Goal: Find specific page/section: Find specific page/section

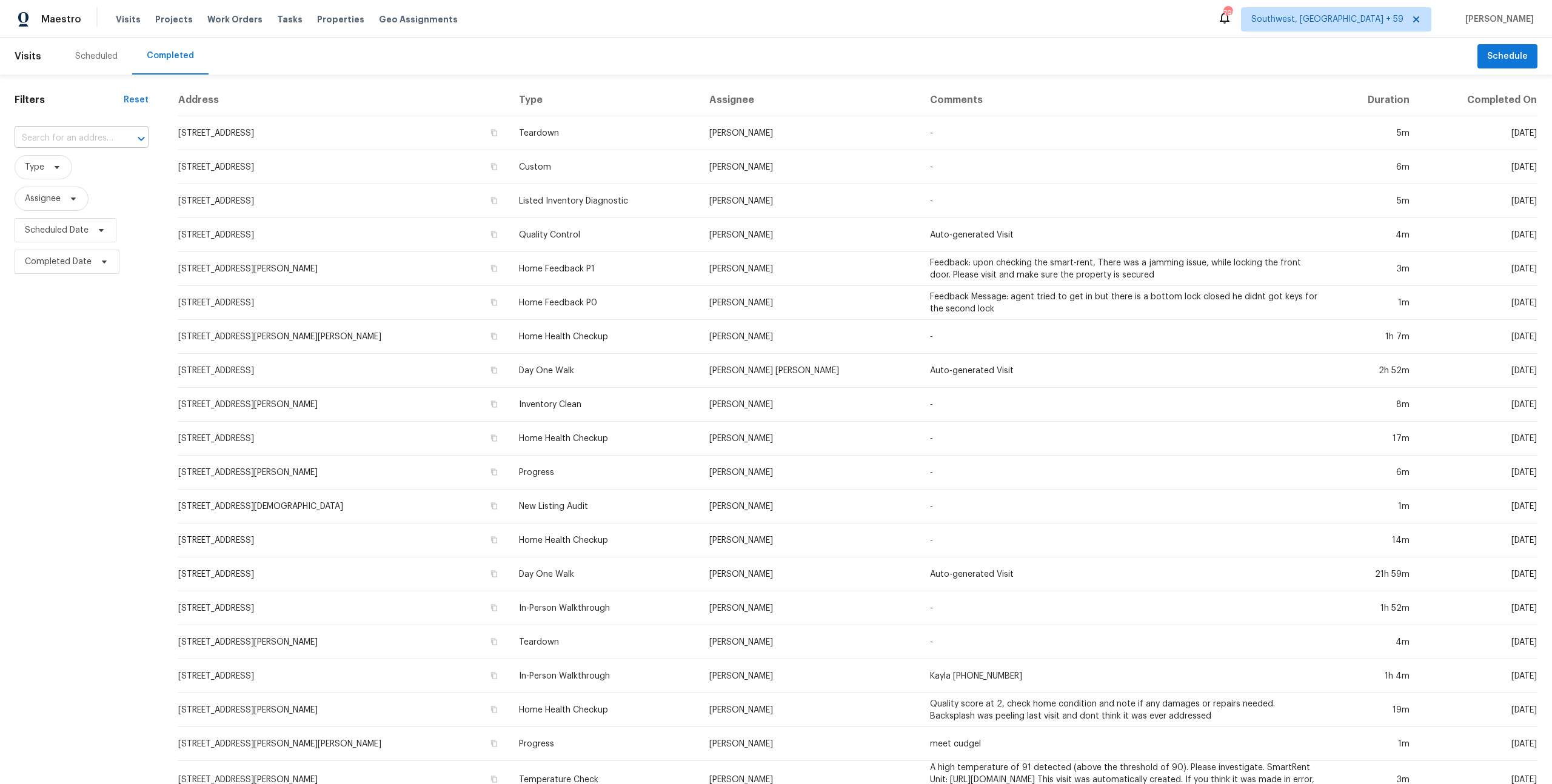
click at [90, 139] on input "text" at bounding box center [64, 138] width 100 height 19
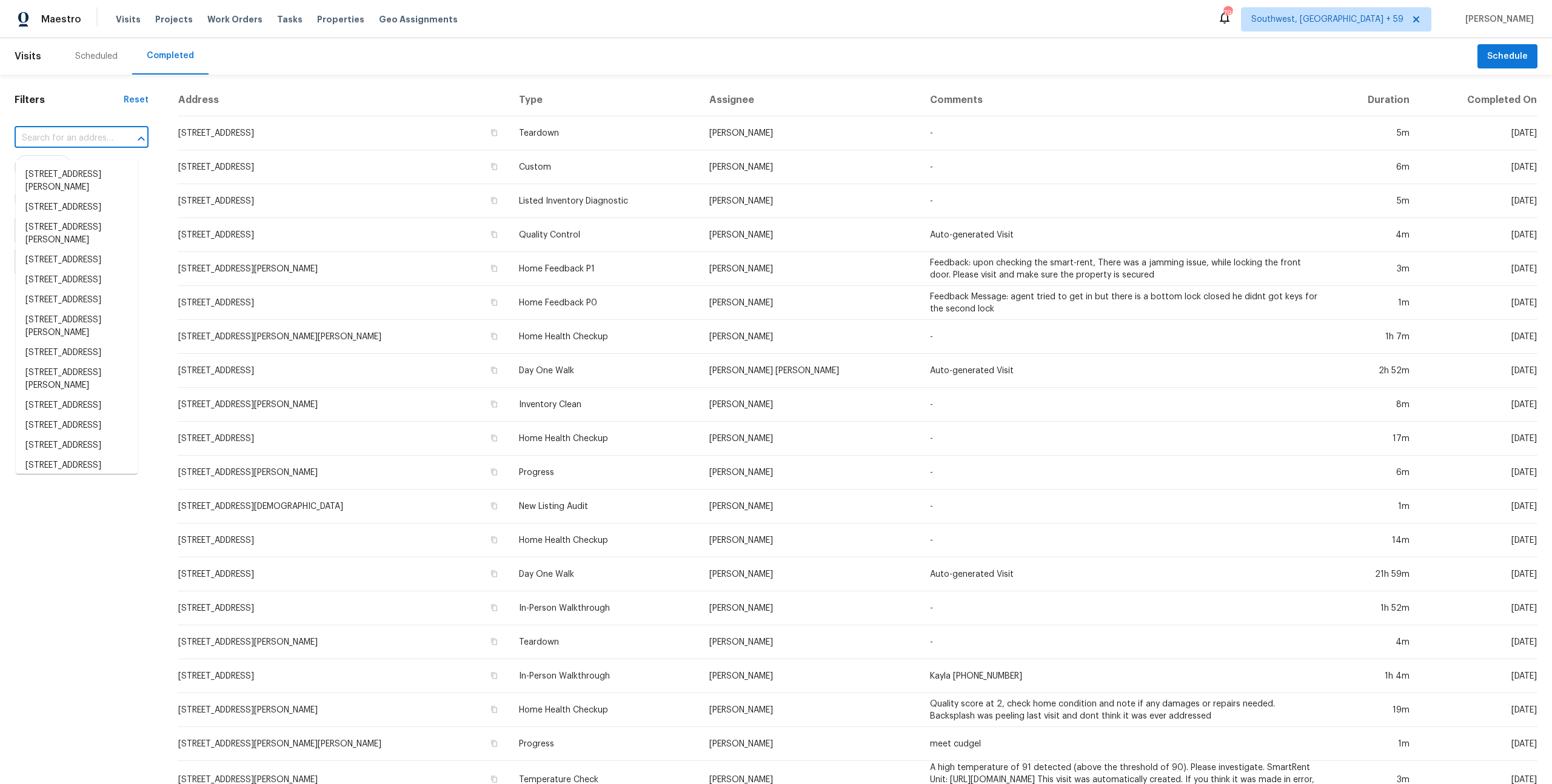
paste input "[STREET_ADDRESS][PERSON_NAME][PERSON_NAME]"
type input "[STREET_ADDRESS][PERSON_NAME][PERSON_NAME]"
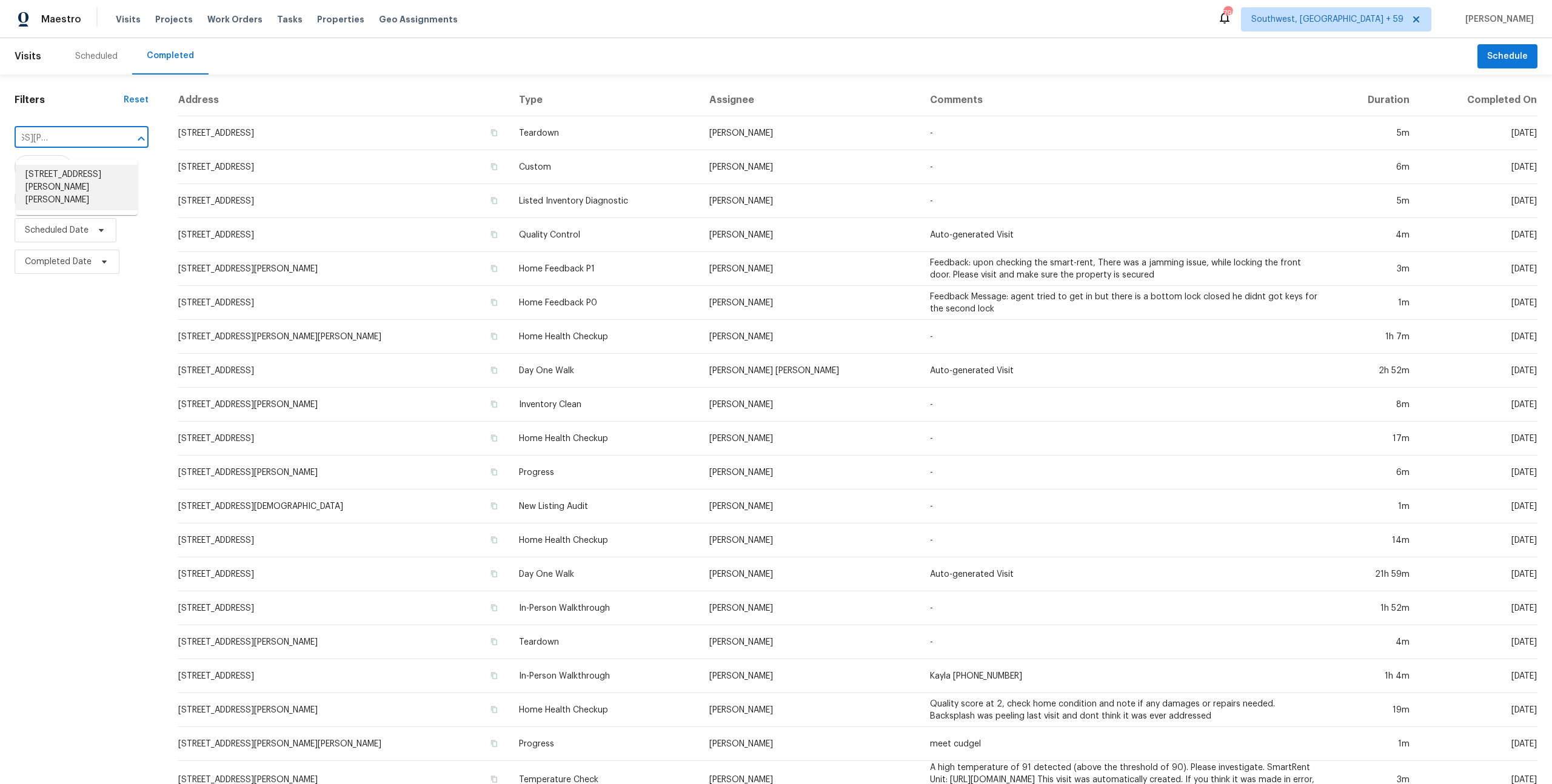
click at [73, 177] on li "[STREET_ADDRESS][PERSON_NAME][PERSON_NAME]" at bounding box center [76, 188] width 122 height 45
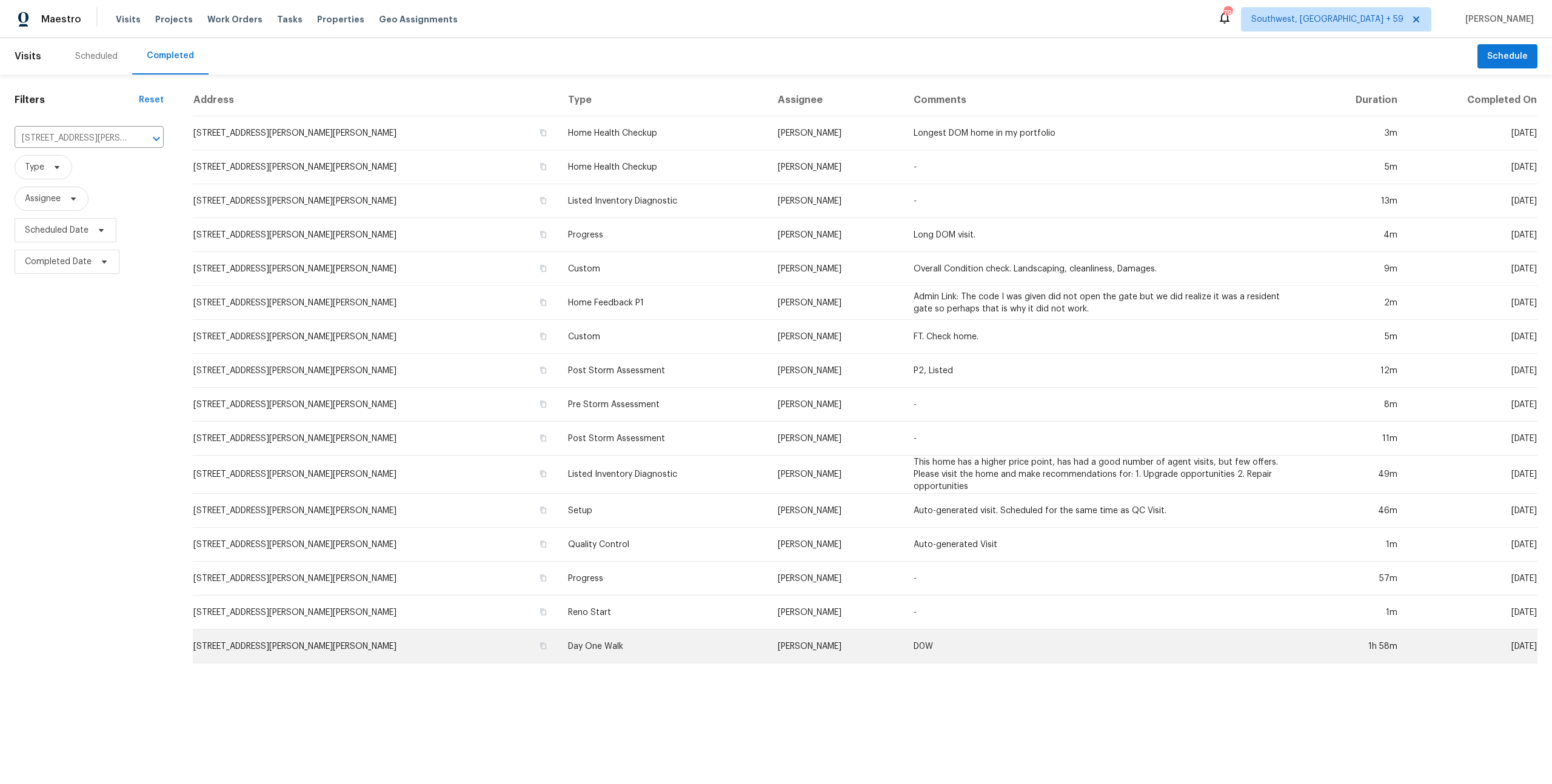
click at [441, 662] on td "[STREET_ADDRESS][PERSON_NAME][PERSON_NAME]" at bounding box center [375, 647] width 366 height 34
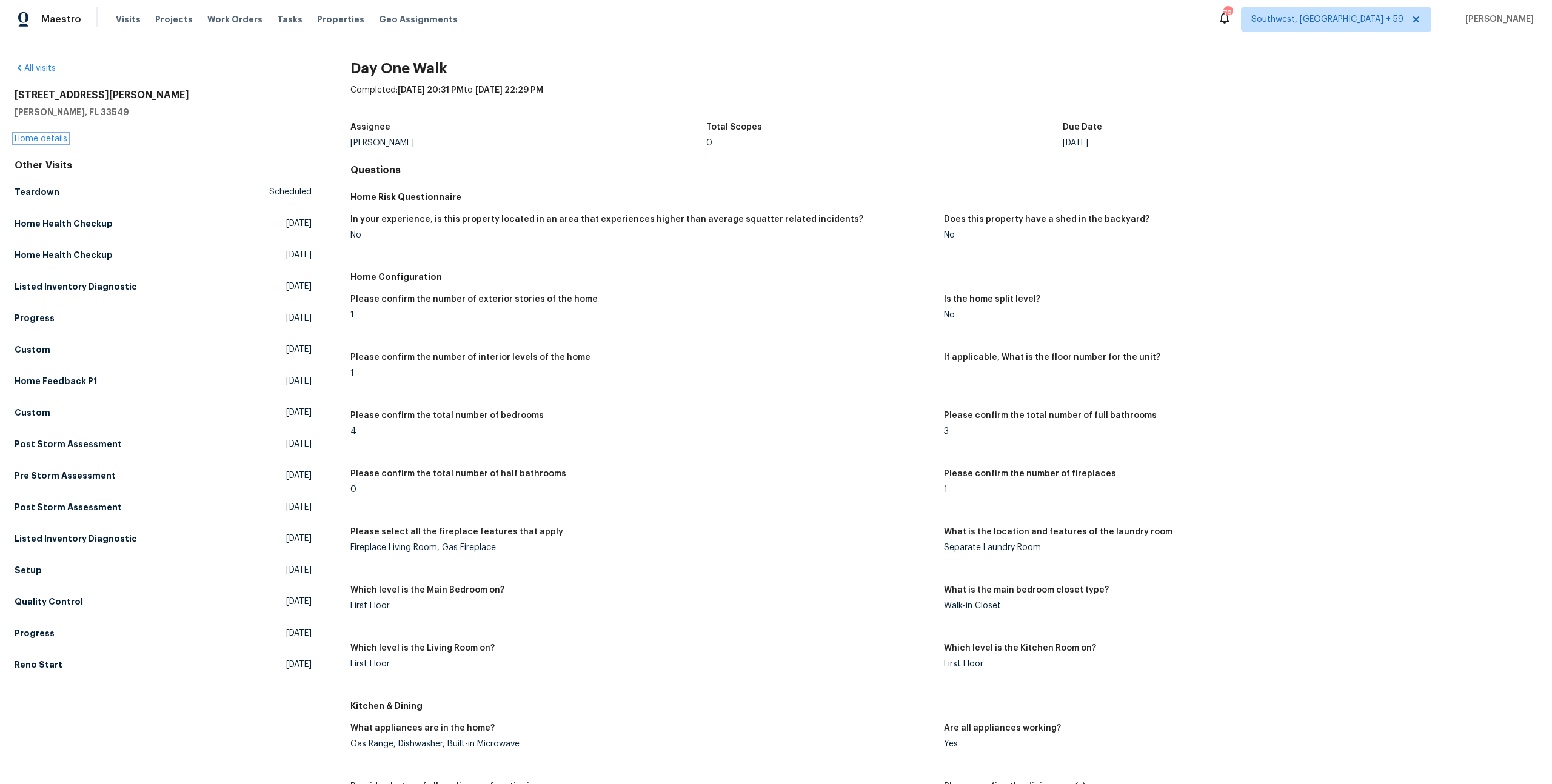
click at [36, 143] on link "Home details" at bounding box center [41, 138] width 52 height 9
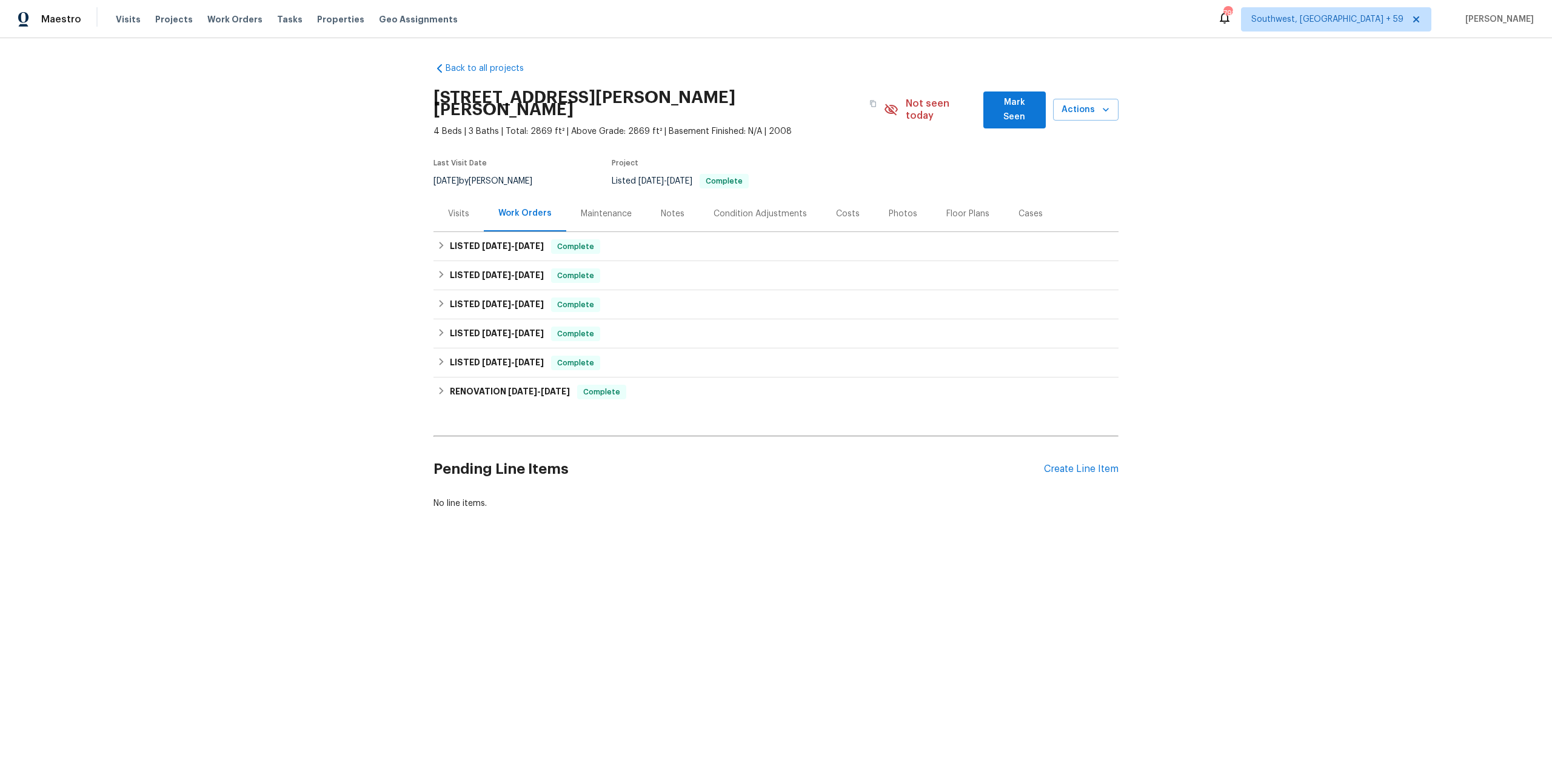
click at [604, 220] on div "Maintenance" at bounding box center [606, 213] width 80 height 36
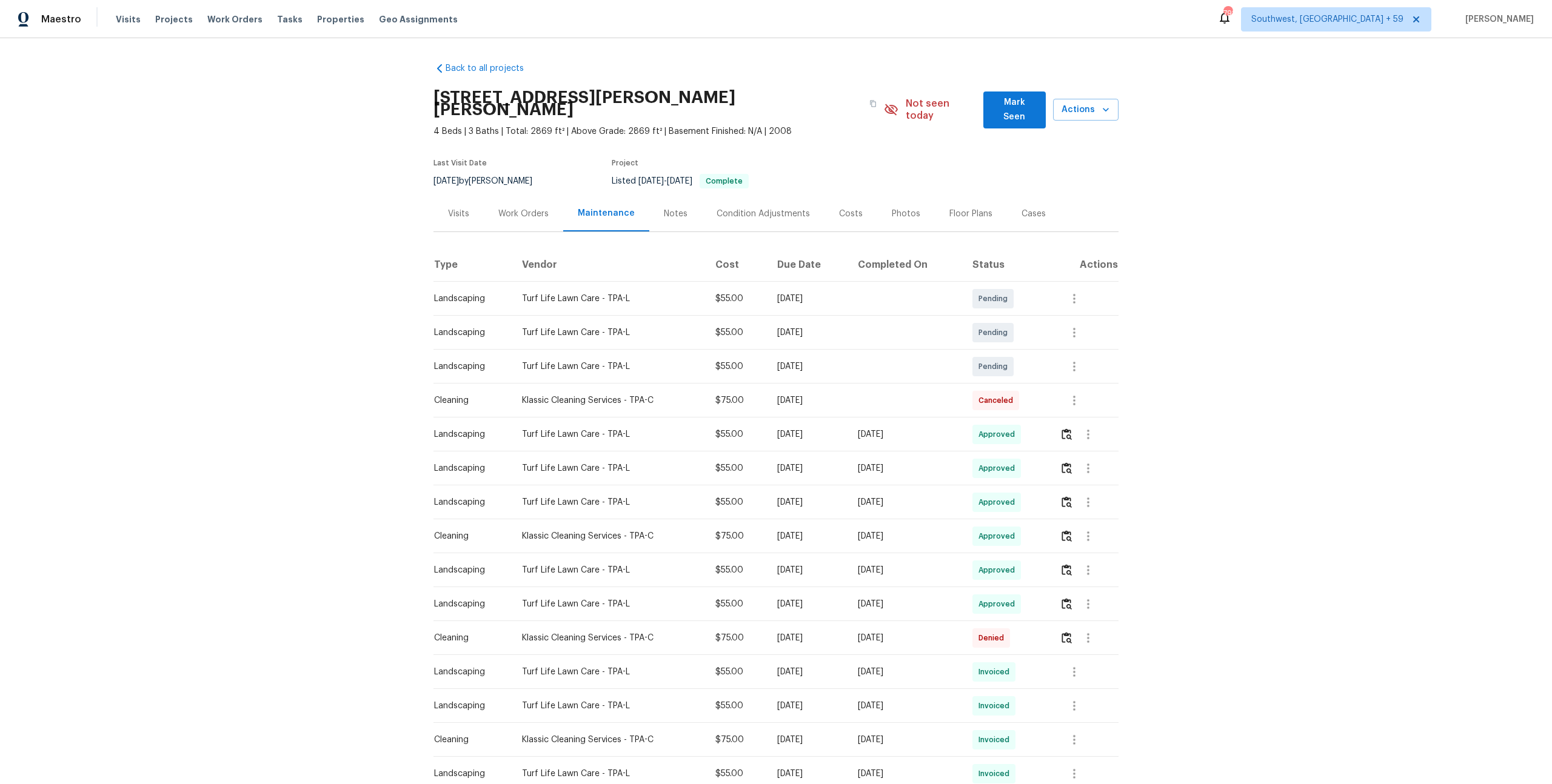
click at [934, 216] on div "Photos" at bounding box center [906, 213] width 57 height 36
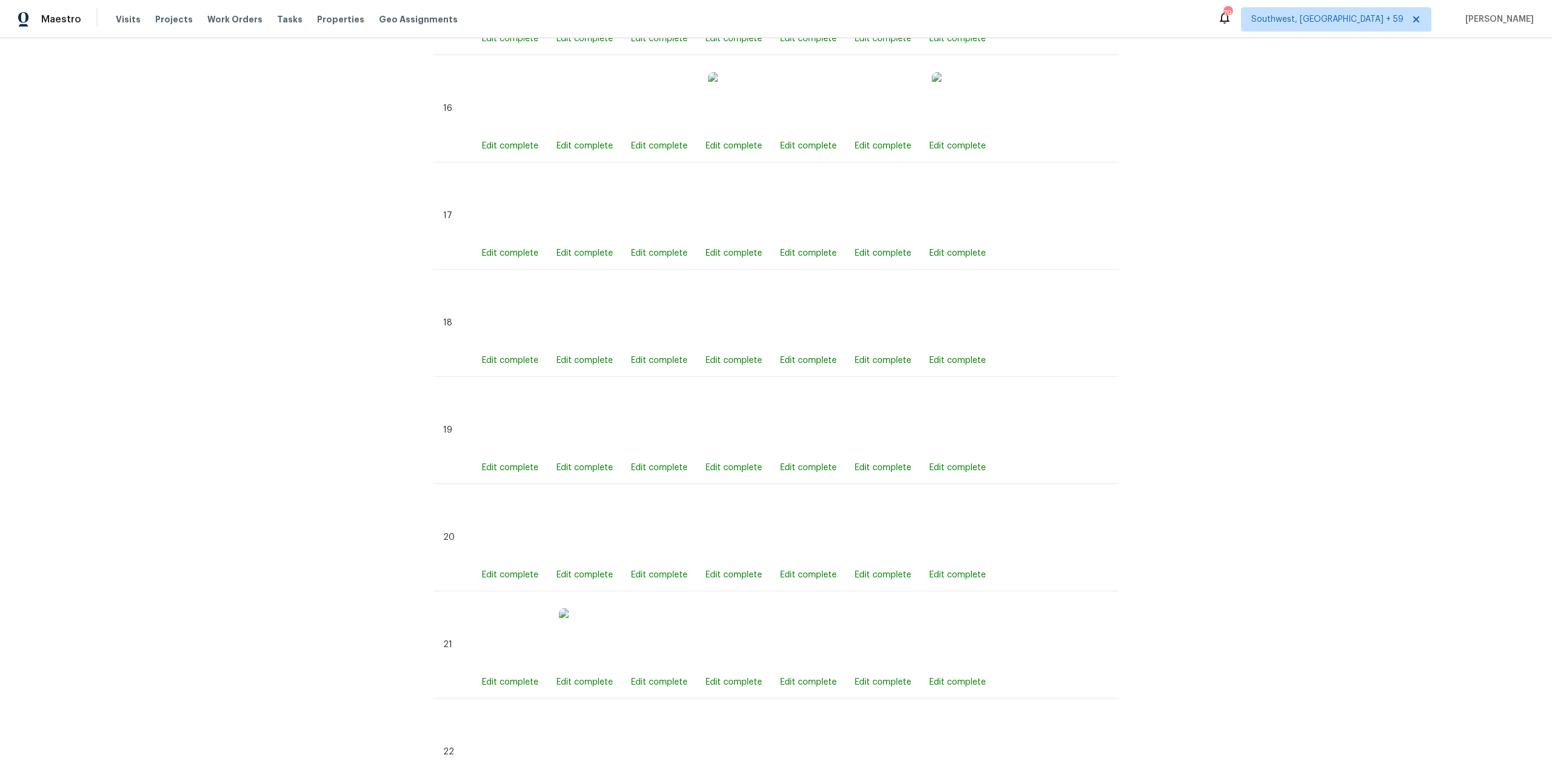
scroll to position [1758, 0]
